Goal: Find specific page/section: Find specific page/section

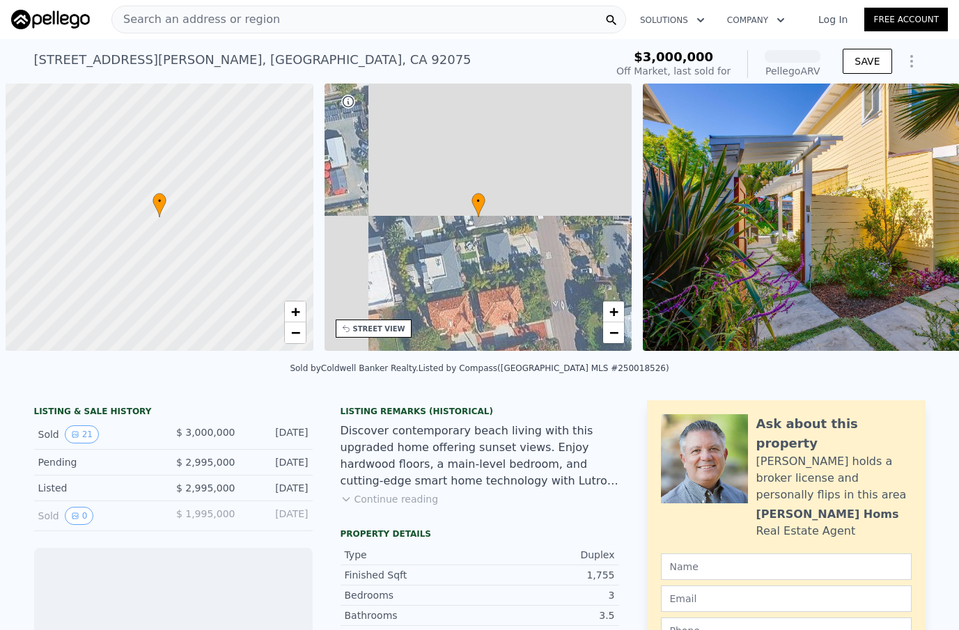
scroll to position [0, 6]
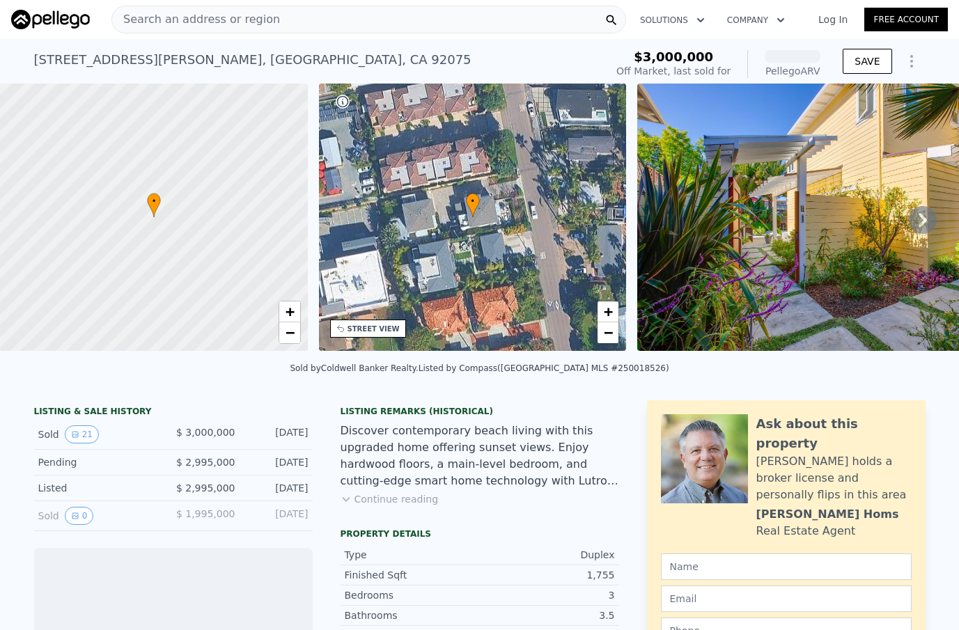
click at [258, 19] on span "Search an address or region" at bounding box center [196, 19] width 168 height 17
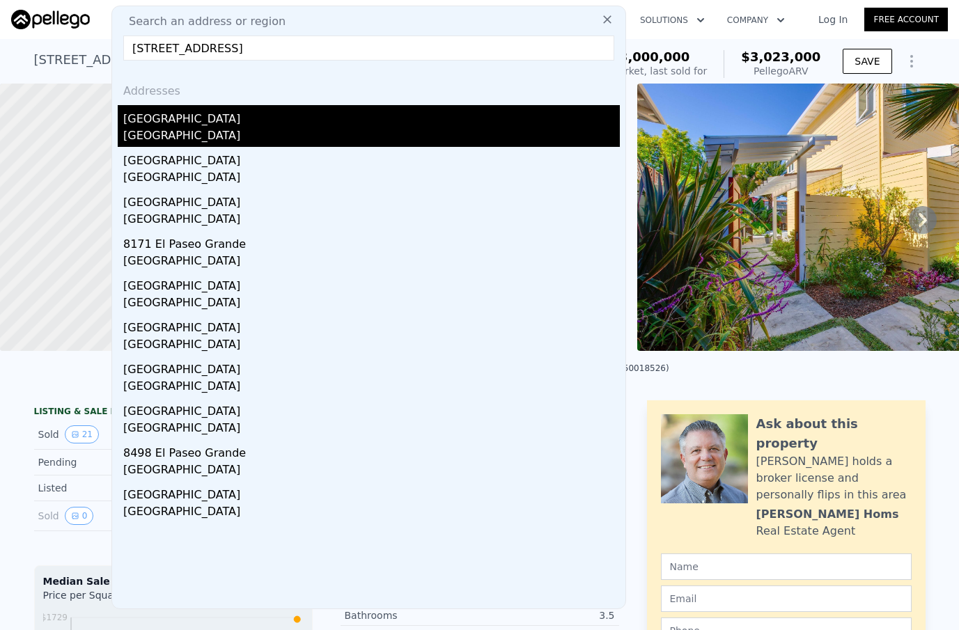
type input "7905 el Paseo Grande, La Jolla, CA 92037"
click at [226, 127] on div "[GEOGRAPHIC_DATA]" at bounding box center [371, 116] width 496 height 22
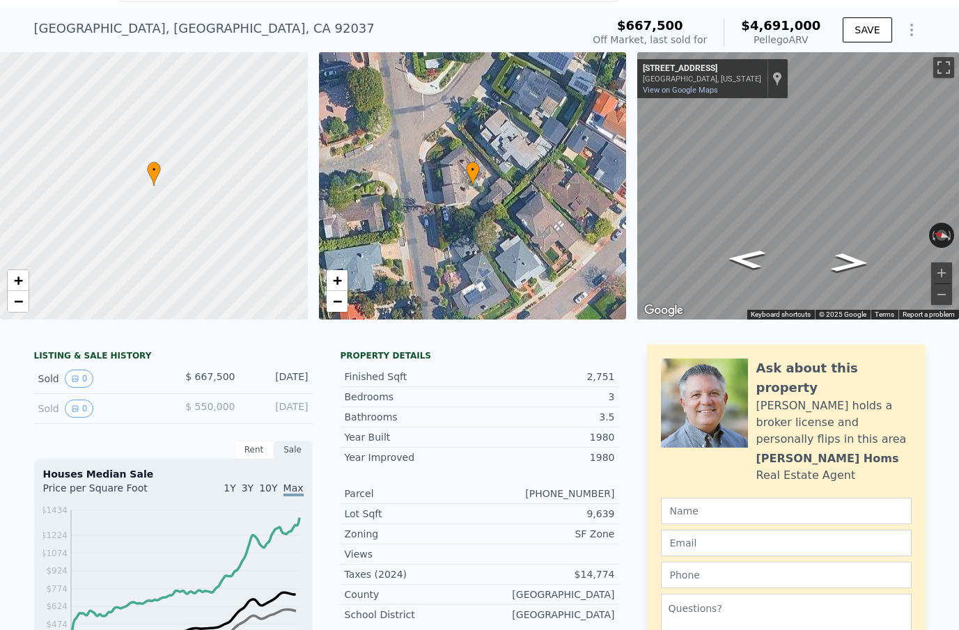
scroll to position [35, 0]
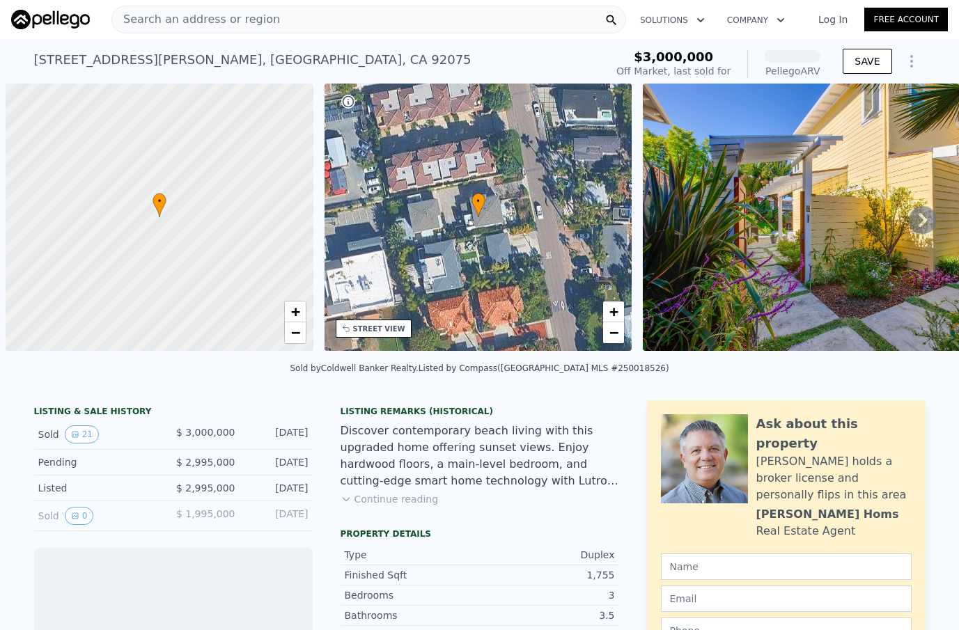
click at [168, 24] on span "Search an address or region" at bounding box center [196, 19] width 168 height 17
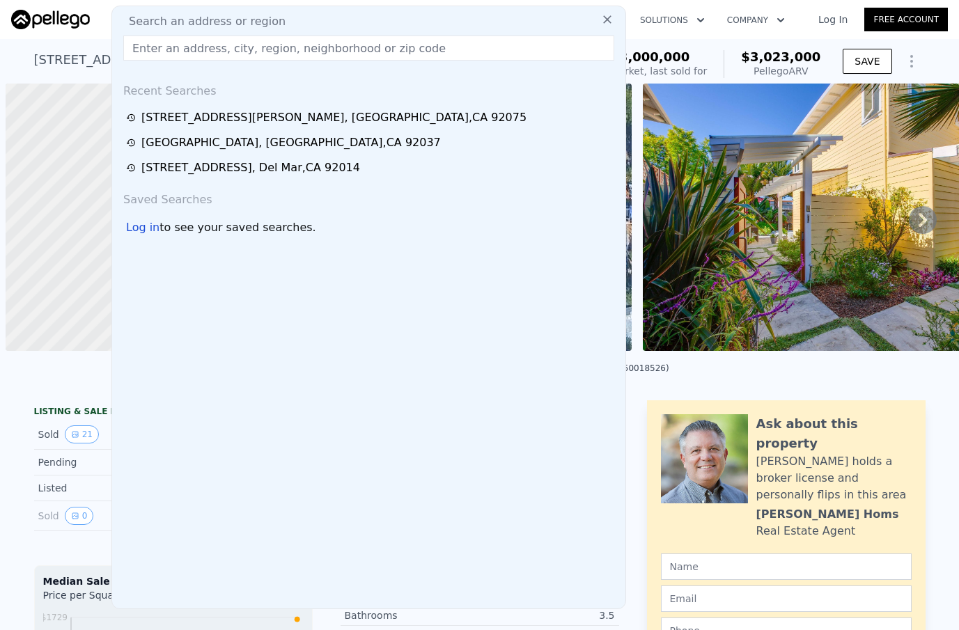
click at [206, 48] on input "text" at bounding box center [368, 48] width 491 height 25
paste input "[STREET_ADDRESS]"
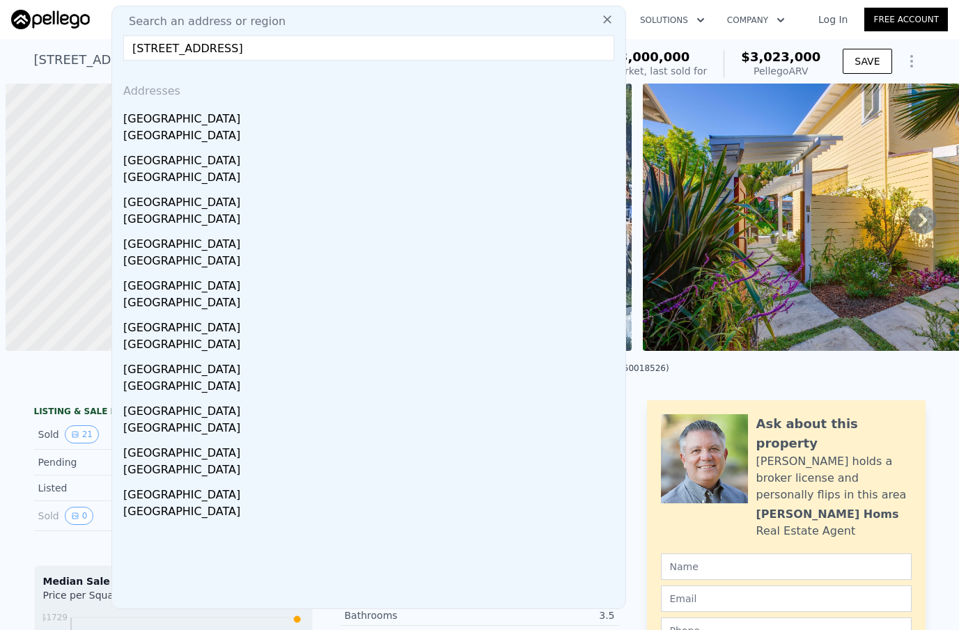
scroll to position [0, 6]
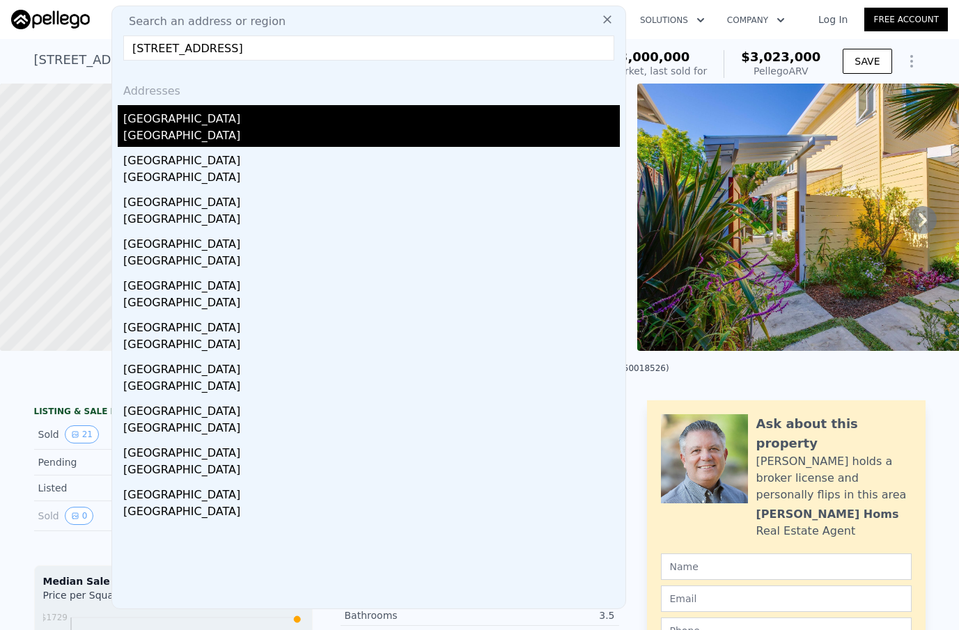
type input "[STREET_ADDRESS]"
click at [178, 130] on div "[GEOGRAPHIC_DATA]" at bounding box center [371, 136] width 496 height 19
